Goal: Check status: Check status

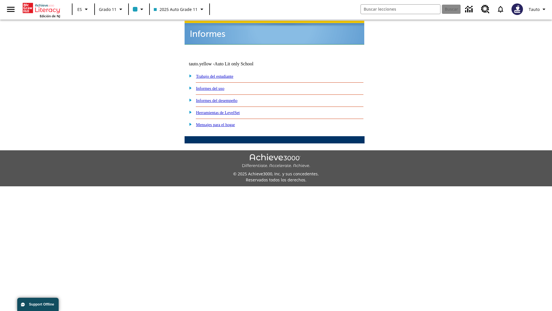
click at [215, 86] on link "Informes del uso" at bounding box center [210, 88] width 28 height 5
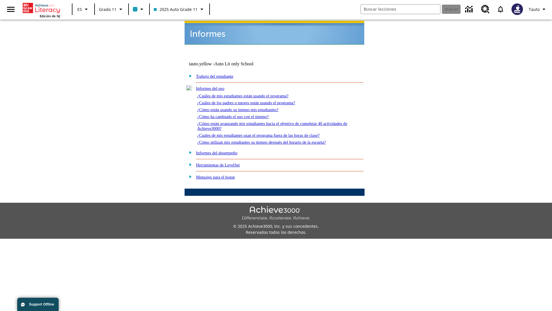
click at [251, 93] on link "¿Cuáles de mis estudiantes están usando el programa?" at bounding box center [242, 95] width 91 height 5
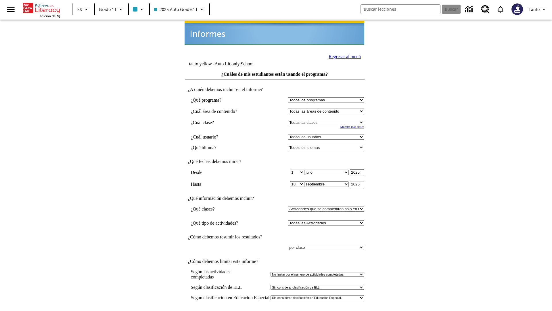
click at [275, 310] on input "Ver Informe" at bounding box center [274, 316] width 26 height 6
click at [343, 56] on link "Regresar al menú" at bounding box center [345, 56] width 32 height 5
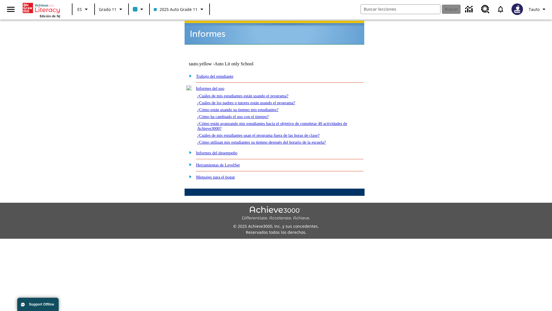
click at [245, 107] on link "¿Cómo están usando su tiempo mis estudiantes?" at bounding box center [237, 109] width 81 height 5
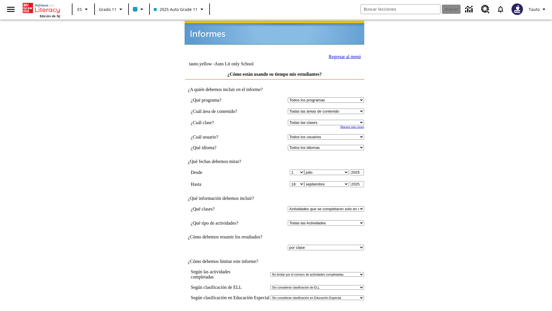
click at [343, 56] on link "Regresar al menú" at bounding box center [345, 56] width 32 height 5
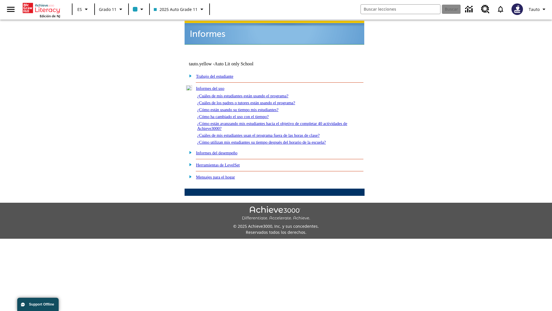
click at [272, 140] on link "¿Cómo utilizan mis estudiantes su tiempo después del horario de la escuela?" at bounding box center [261, 142] width 129 height 5
